Goal: Navigation & Orientation: Understand site structure

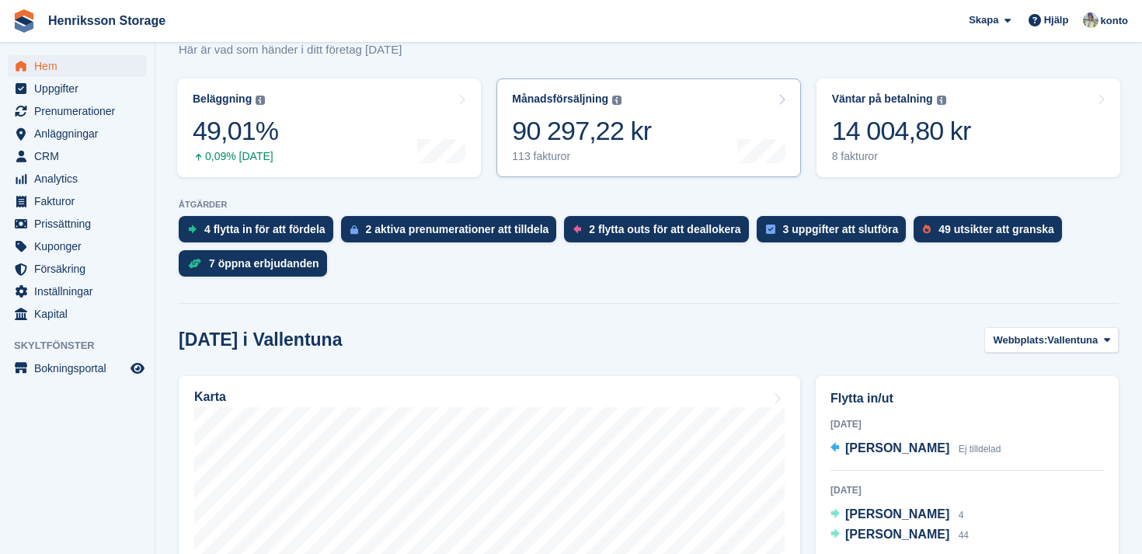
scroll to position [117, 0]
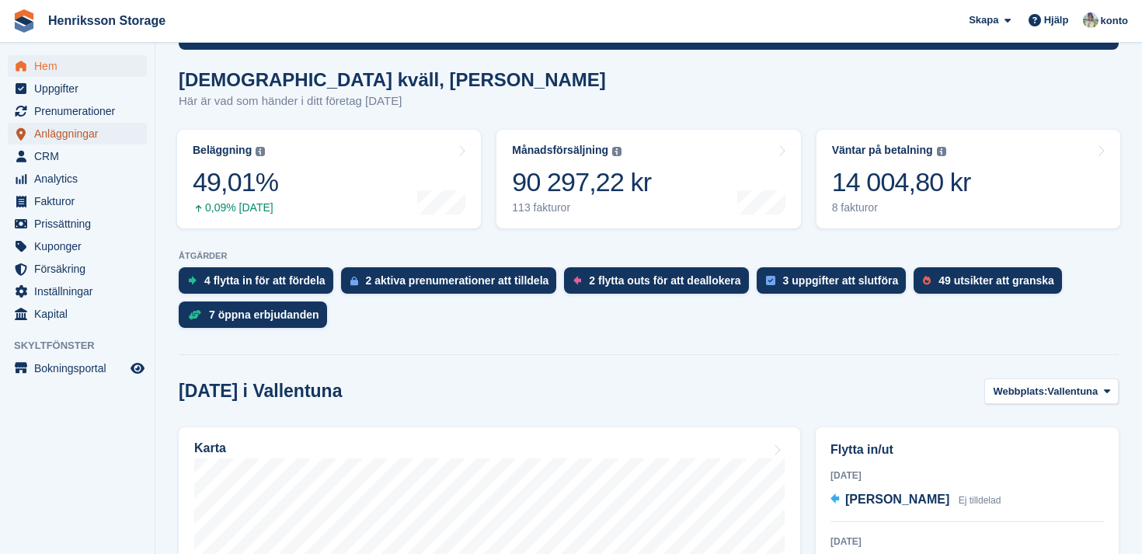
click at [63, 134] on span "Anläggningar" at bounding box center [80, 134] width 93 height 22
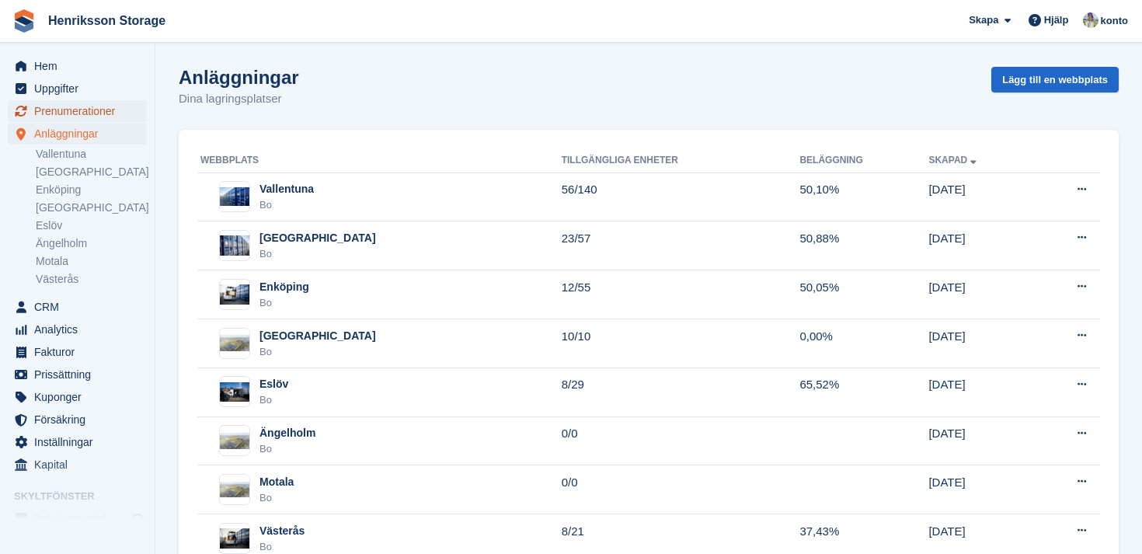
click at [81, 106] on span "Prenumerationer" at bounding box center [80, 111] width 93 height 22
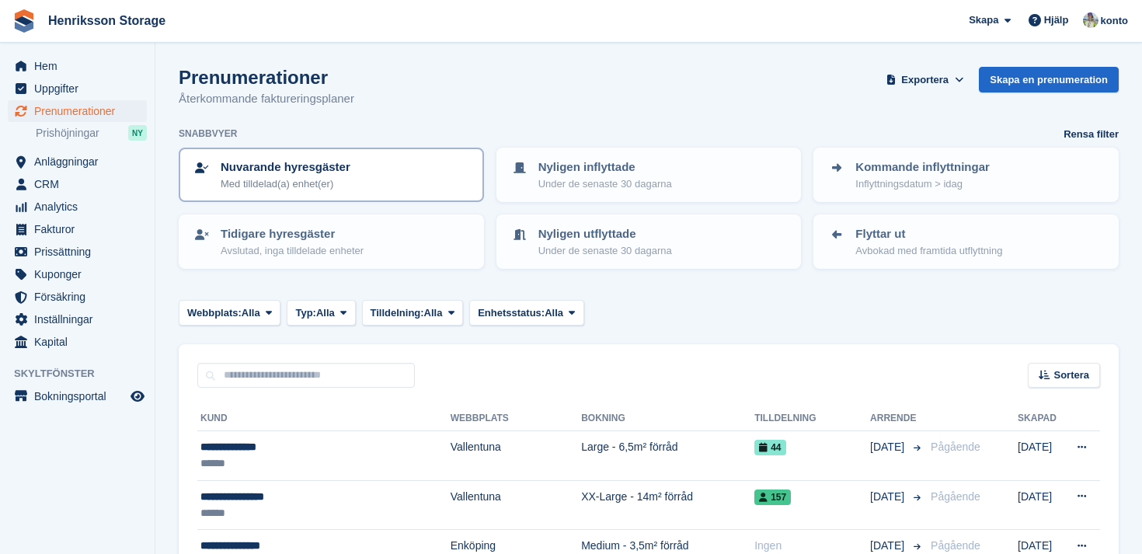
click at [290, 182] on p "Med tilldelad(a) enhet(er)" at bounding box center [286, 184] width 130 height 16
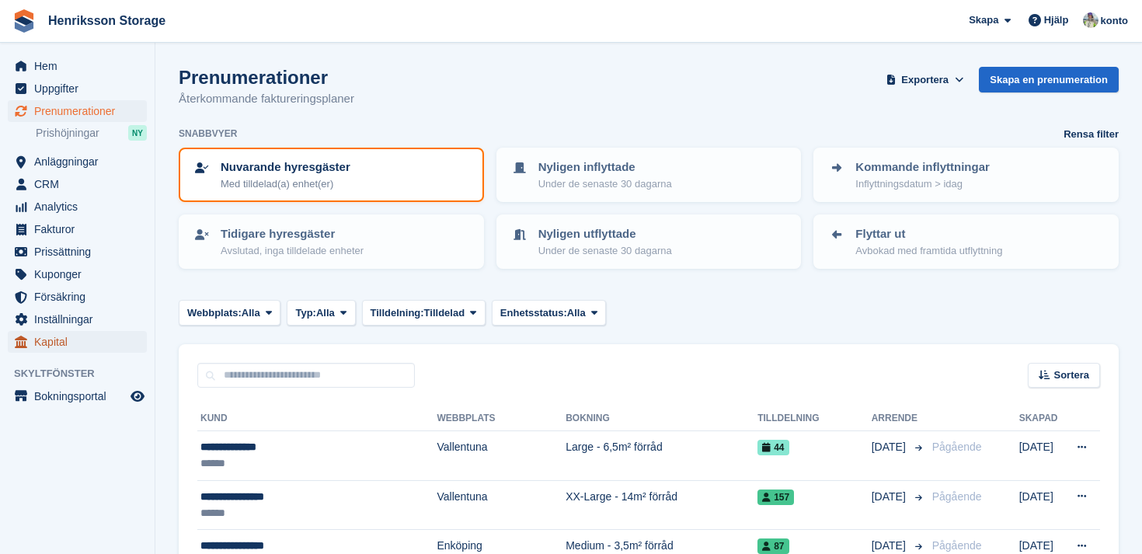
click at [103, 347] on span "Kapital" at bounding box center [80, 342] width 93 height 22
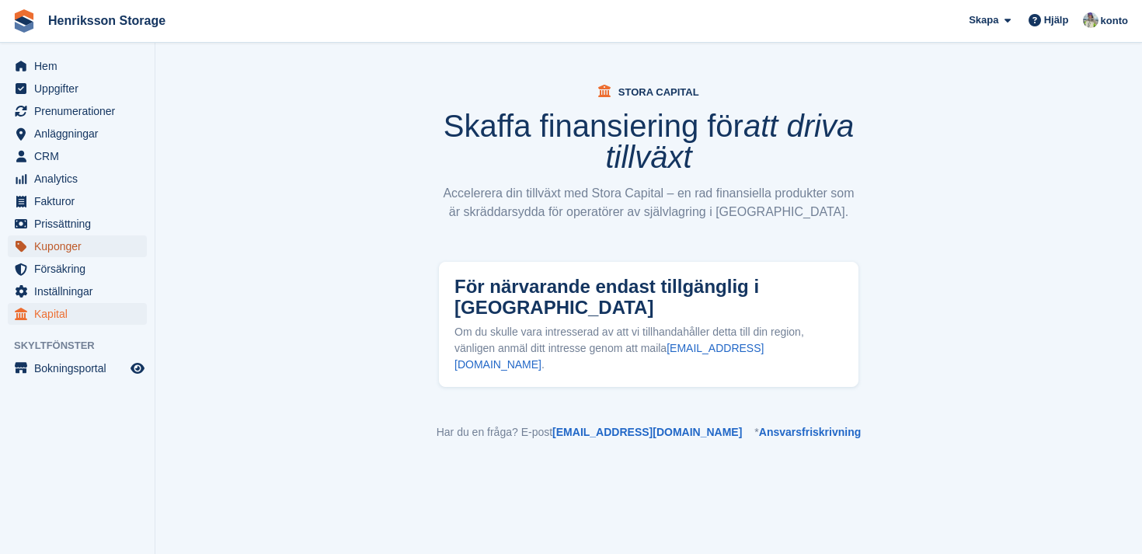
click at [58, 248] on span "Kuponger" at bounding box center [80, 246] width 93 height 22
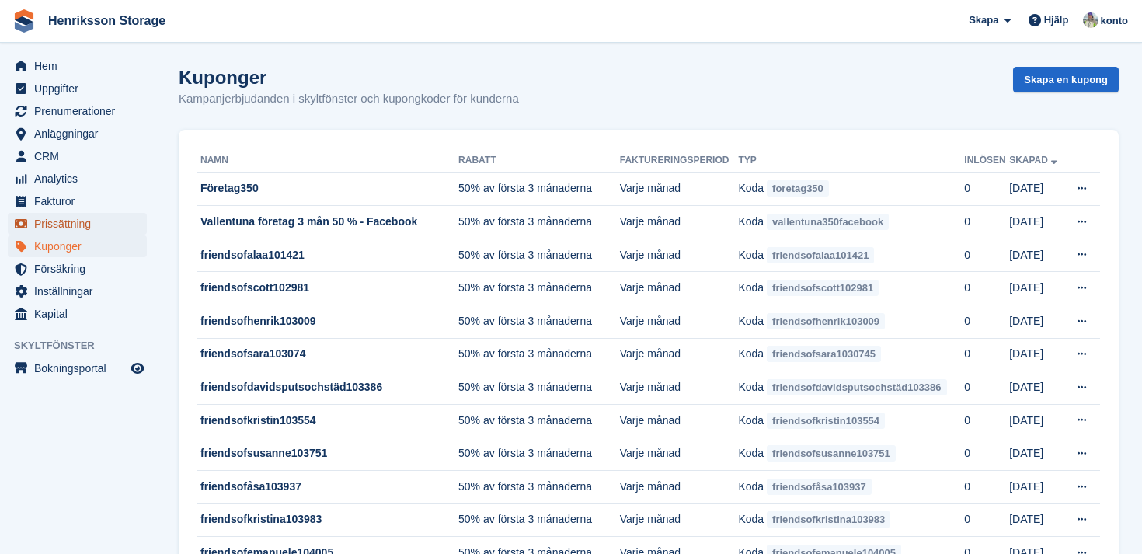
click at [60, 223] on span "Prissättning" at bounding box center [80, 224] width 93 height 22
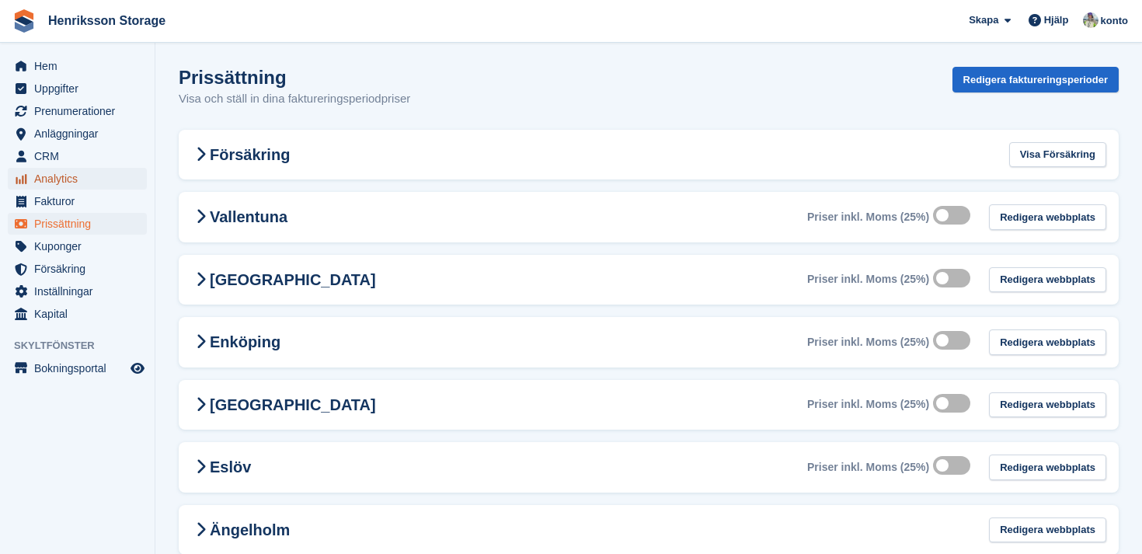
click at [79, 187] on span "Analytics" at bounding box center [80, 179] width 93 height 22
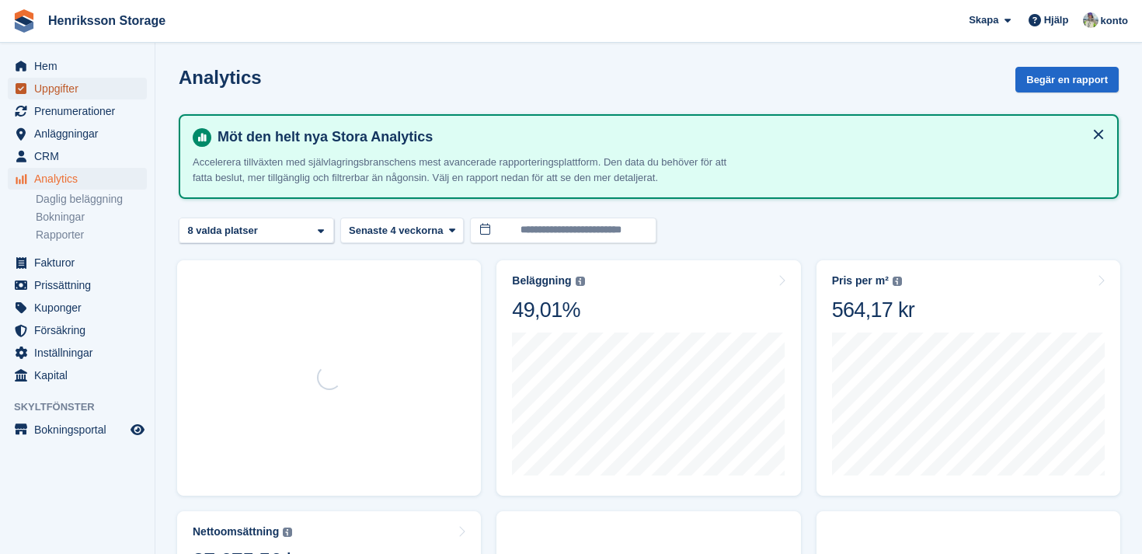
click at [74, 89] on span "Uppgifter" at bounding box center [80, 89] width 93 height 22
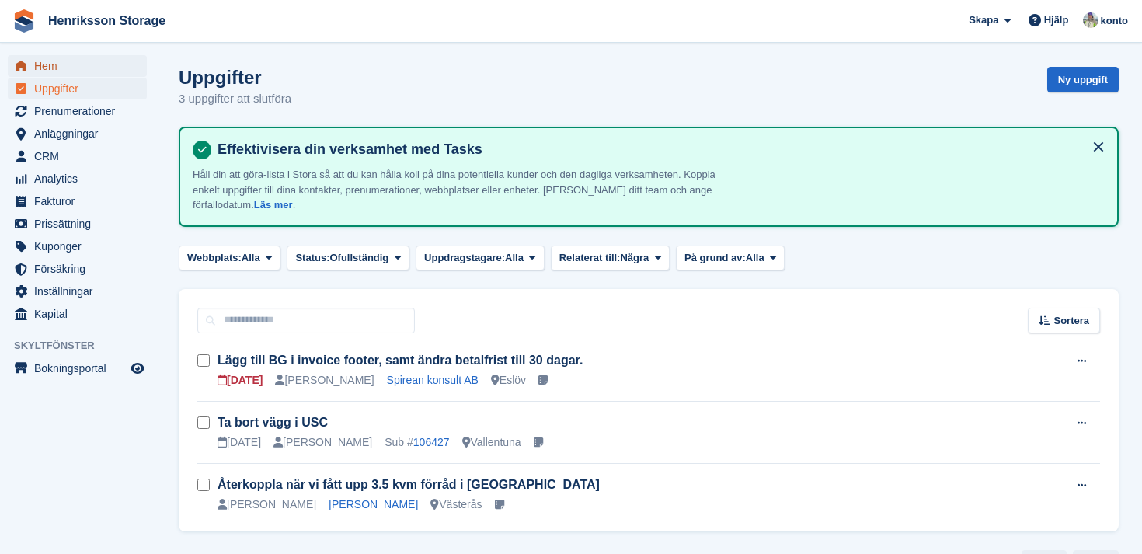
click at [69, 68] on span "Hem" at bounding box center [80, 66] width 93 height 22
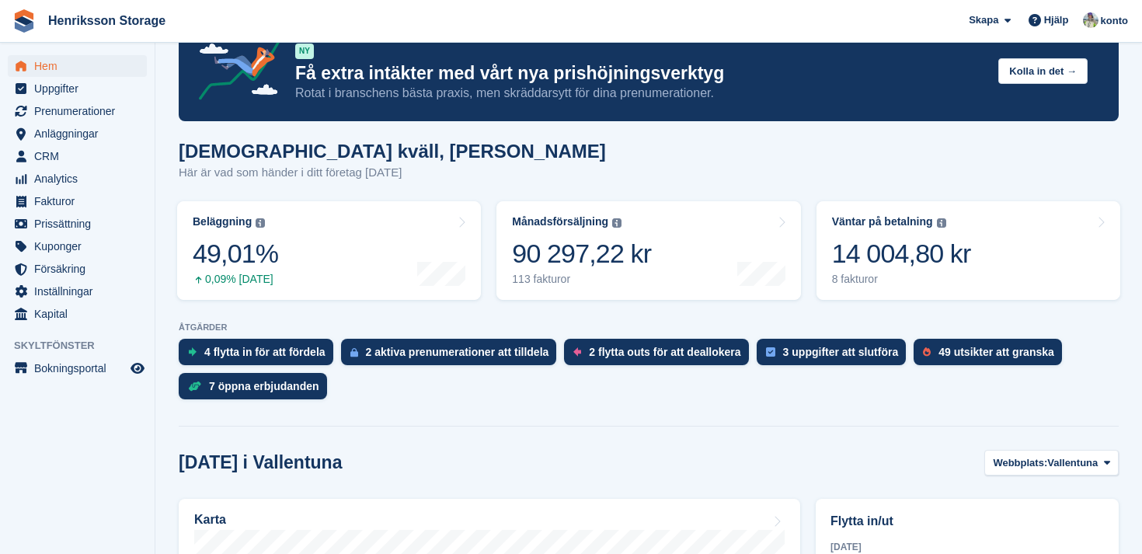
scroll to position [12, 0]
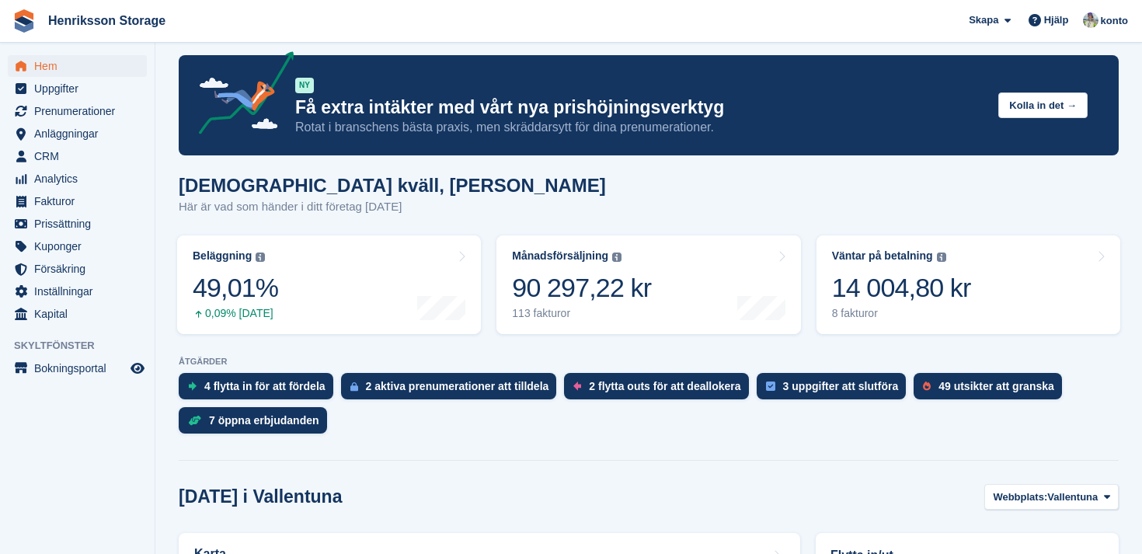
click at [508, 122] on p "Rotat i branschens bästa praxis, men skräddarsytt för dina prenumerationer." at bounding box center [640, 127] width 691 height 17
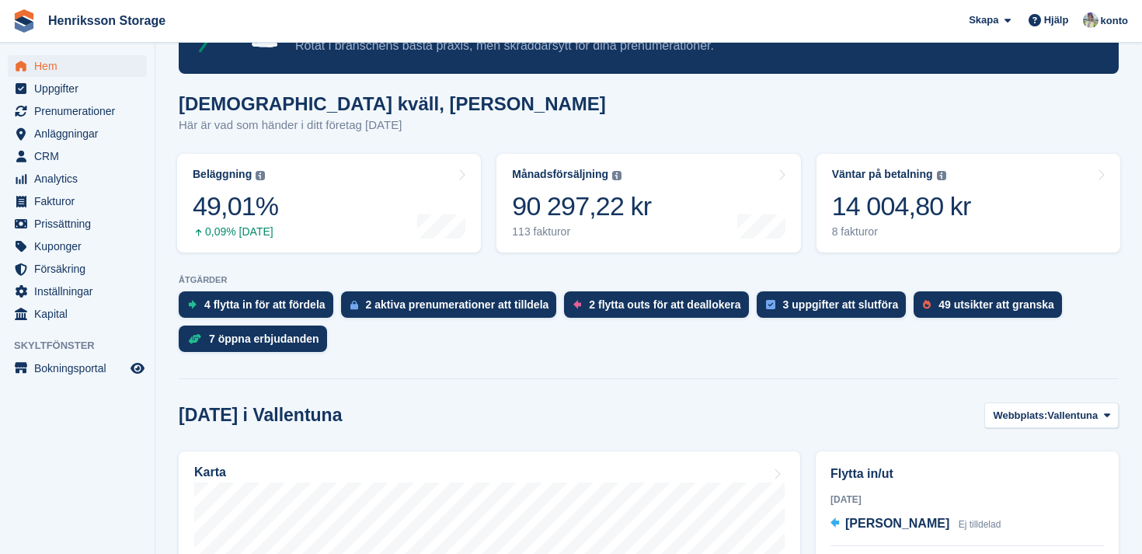
scroll to position [61, 0]
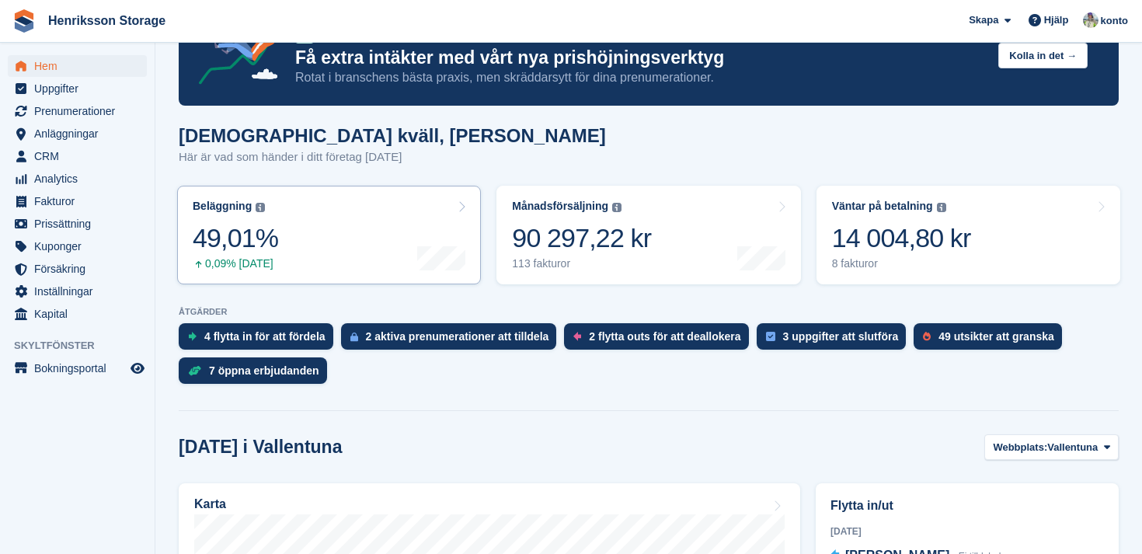
click at [305, 260] on link "Beläggning Andelen av alla för närvarande tilldelade enheter uttryckt i areal. …" at bounding box center [329, 235] width 304 height 99
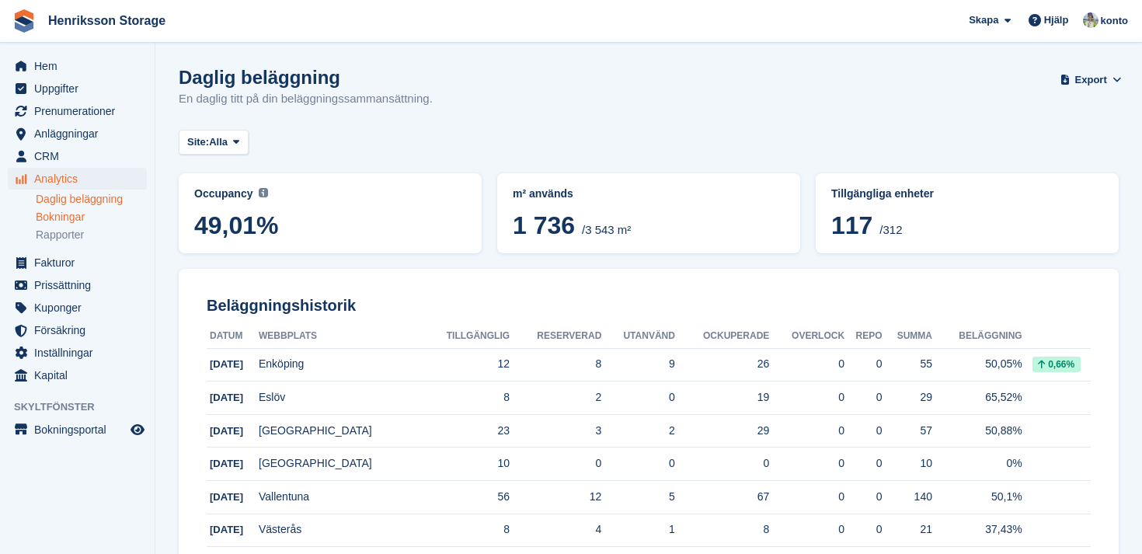
click at [75, 218] on link "Bokningar" at bounding box center [91, 217] width 111 height 15
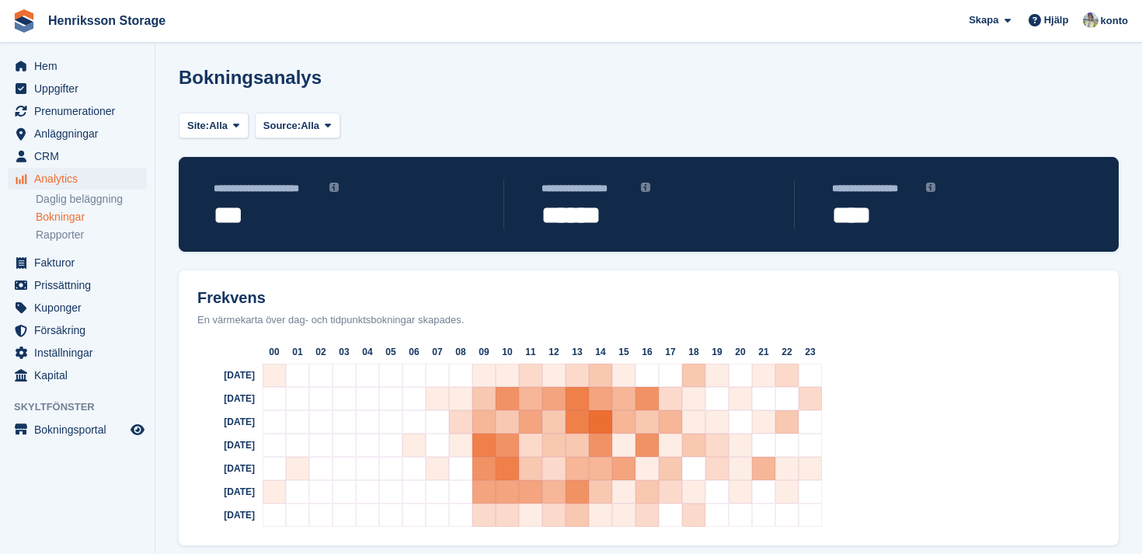
scroll to position [23, 0]
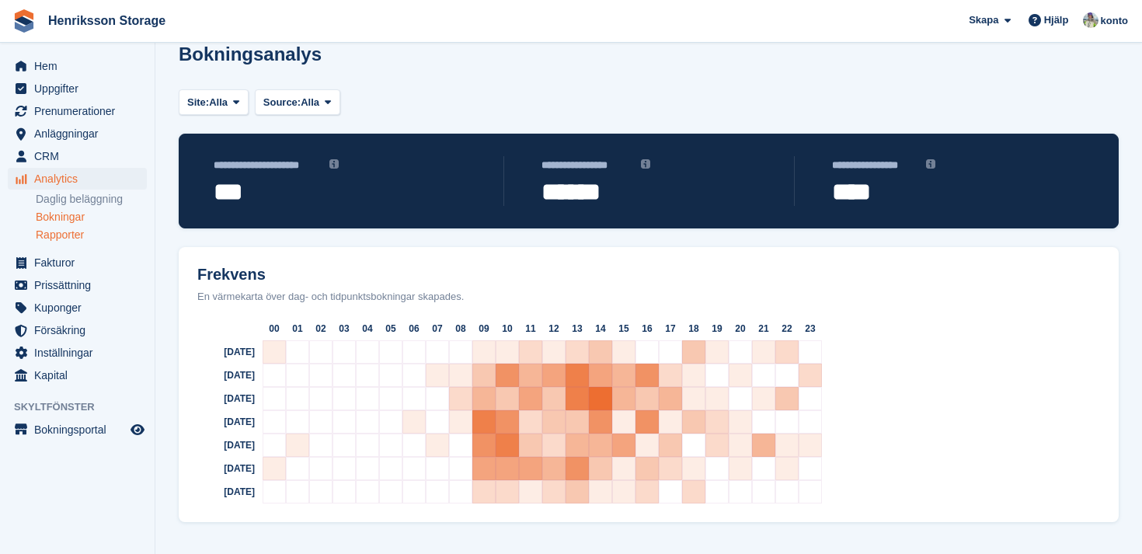
click at [82, 233] on link "Rapporter" at bounding box center [91, 235] width 111 height 15
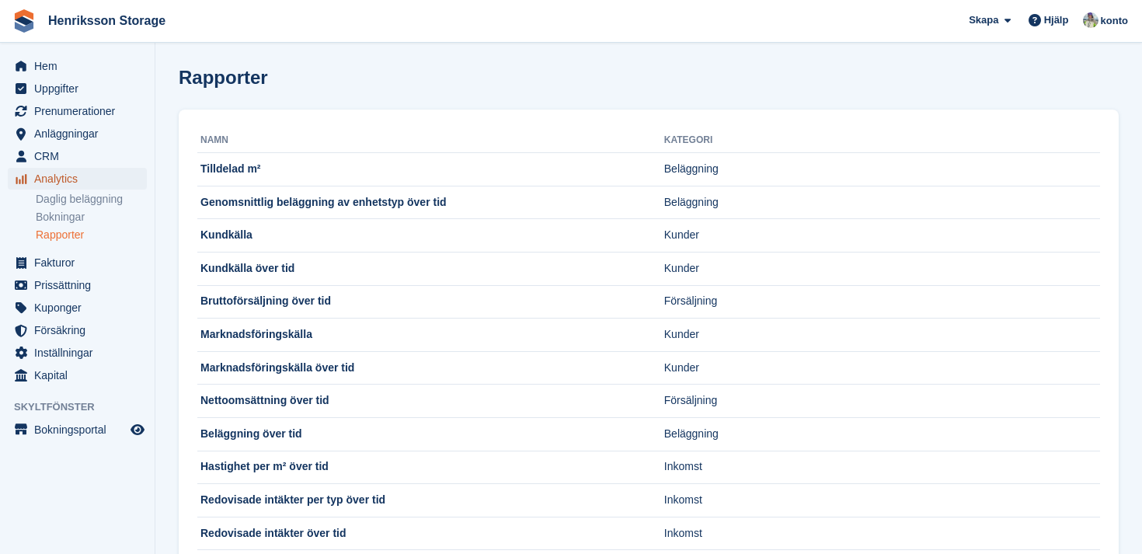
click at [53, 182] on span "Analytics" at bounding box center [80, 179] width 93 height 22
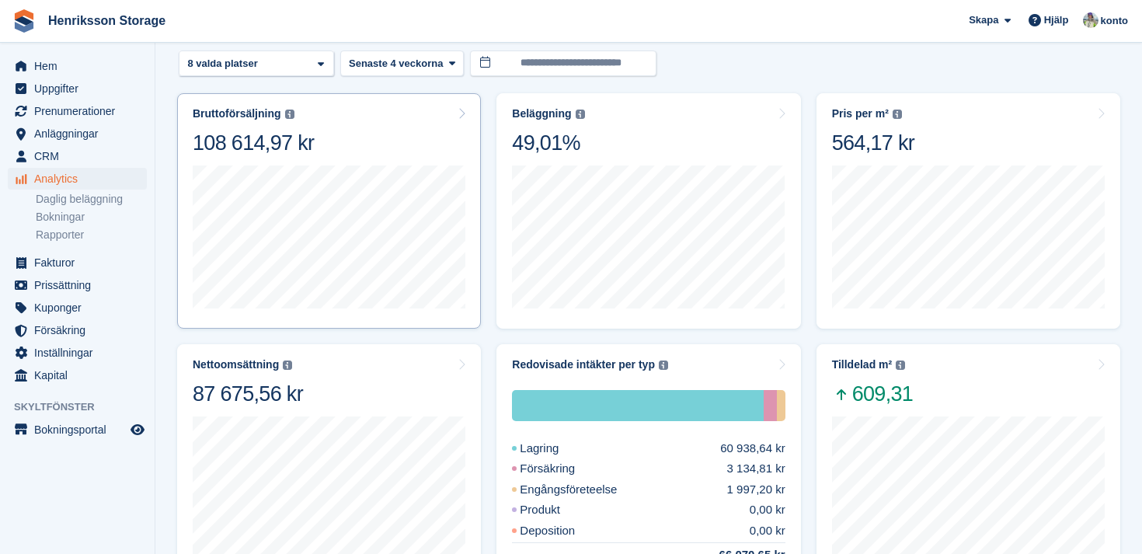
scroll to position [159, 0]
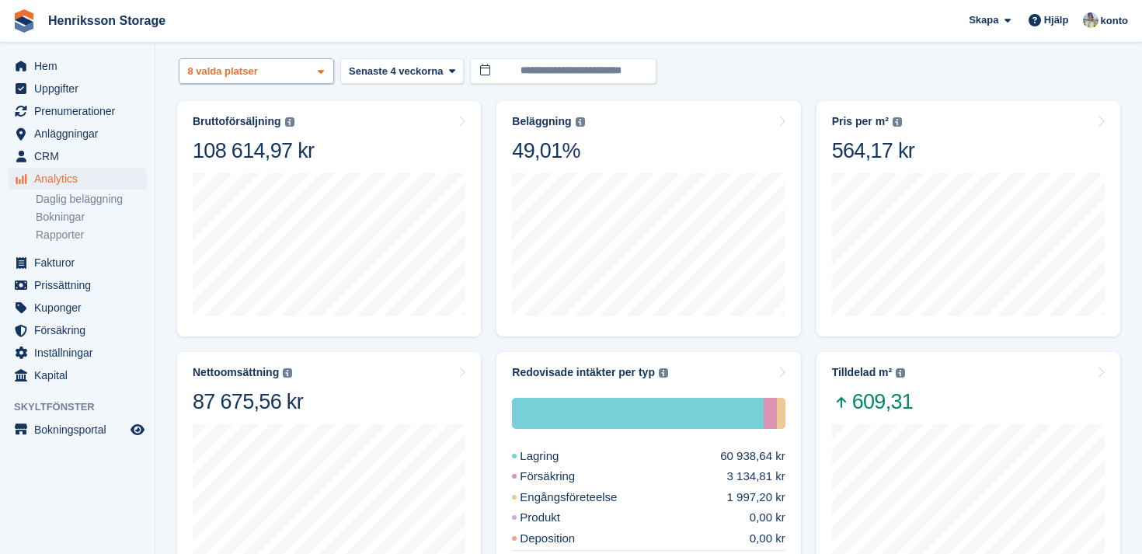
click at [273, 67] on div "Vallentuna 2 valda platser 3 valda platser 4 valda platser 5 valda platser 6 va…" at bounding box center [256, 71] width 155 height 26
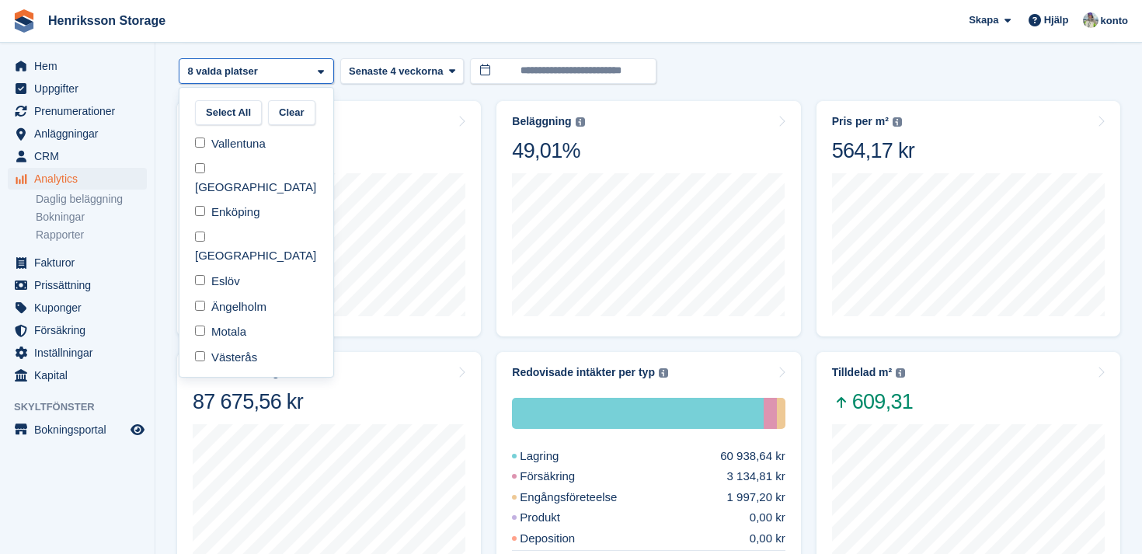
click at [273, 67] on div "Vallentuna 2 valda platser 3 valda platser 4 valda platser 5 valda platser 6 va…" at bounding box center [256, 71] width 155 height 26
click at [711, 52] on turbo-frame "**********" at bounding box center [649, 501] width 940 height 1186
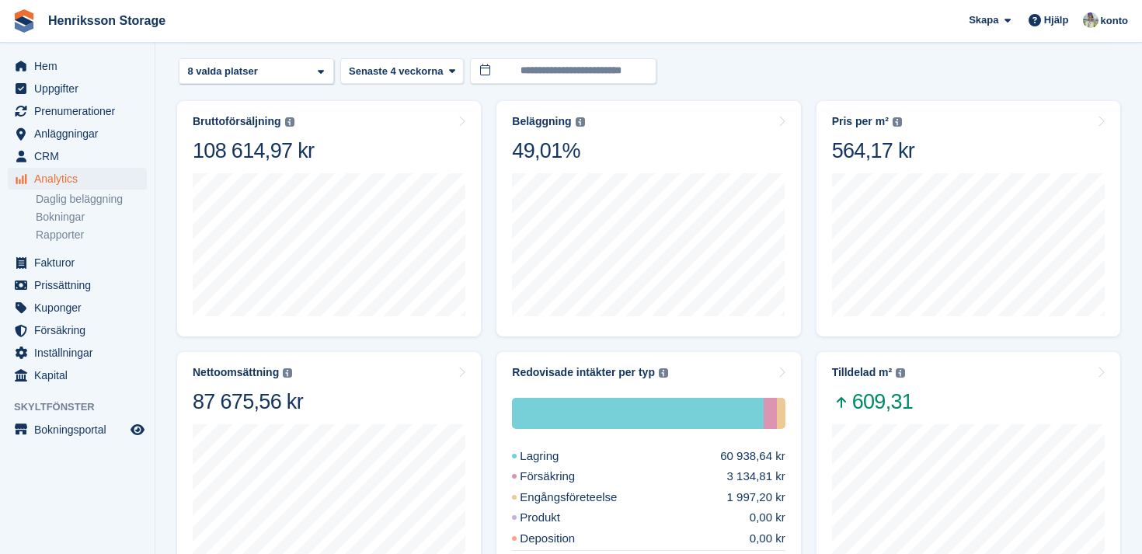
scroll to position [0, 0]
